Goal: Task Accomplishment & Management: Manage account settings

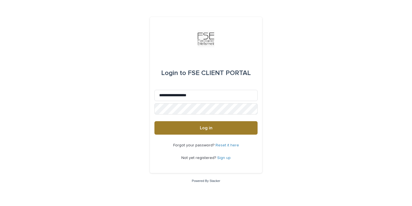
click at [200, 130] on span "Log in" at bounding box center [206, 128] width 13 height 4
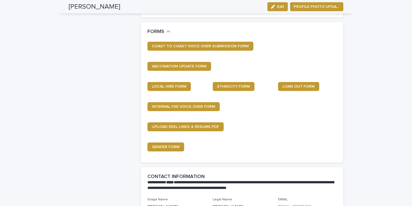
scroll to position [289, 0]
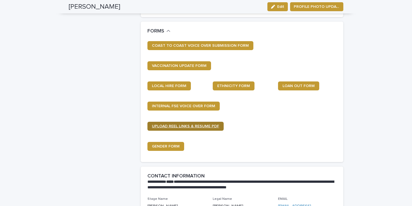
click at [180, 125] on span "UPLOAD REEL LINKS & RESUME PDF" at bounding box center [185, 127] width 67 height 4
